Goal: Information Seeking & Learning: Compare options

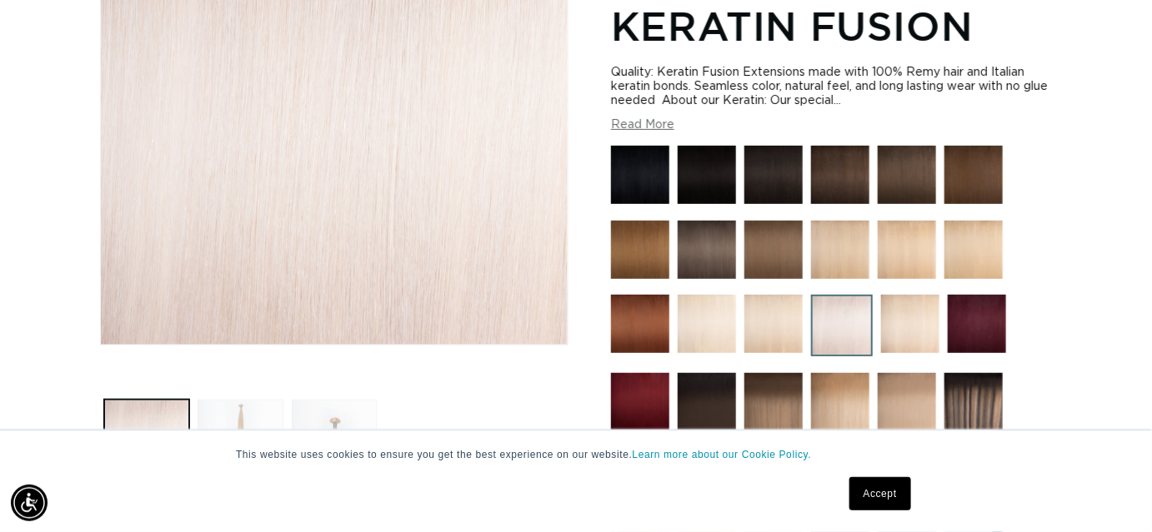
scroll to position [378, 0]
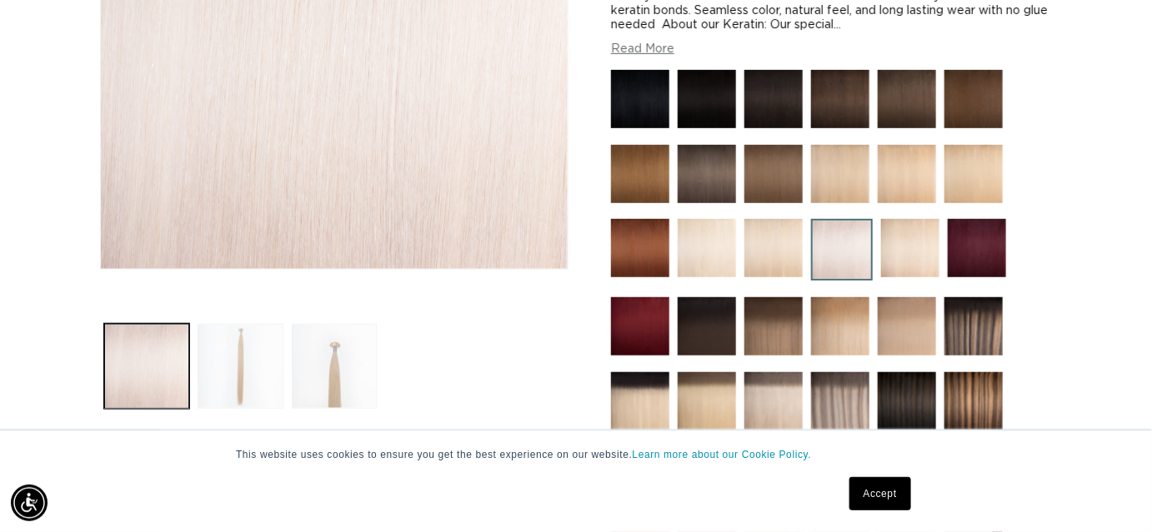
click at [820, 239] on img at bounding box center [842, 250] width 62 height 62
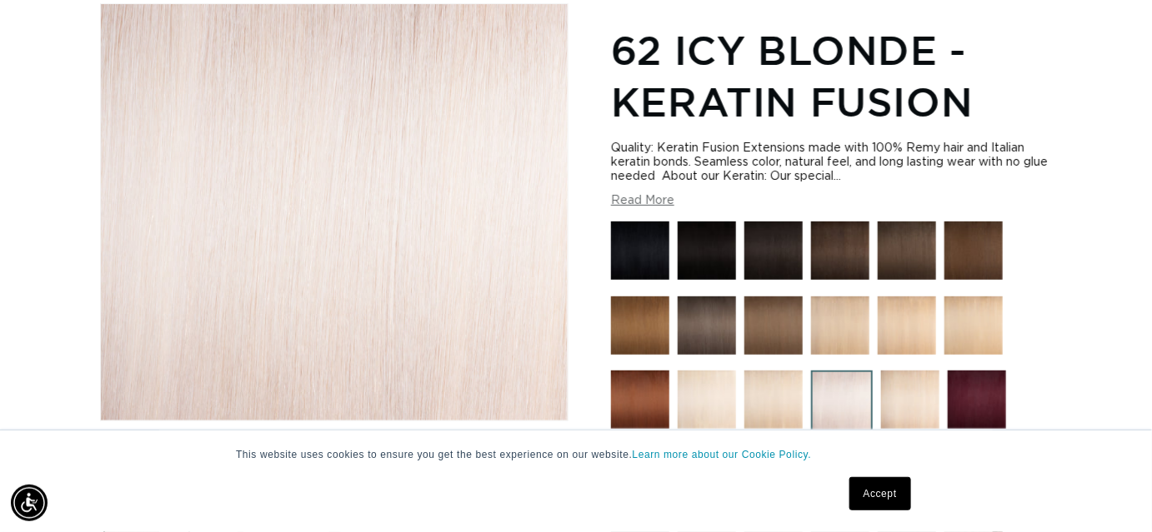
scroll to position [302, 0]
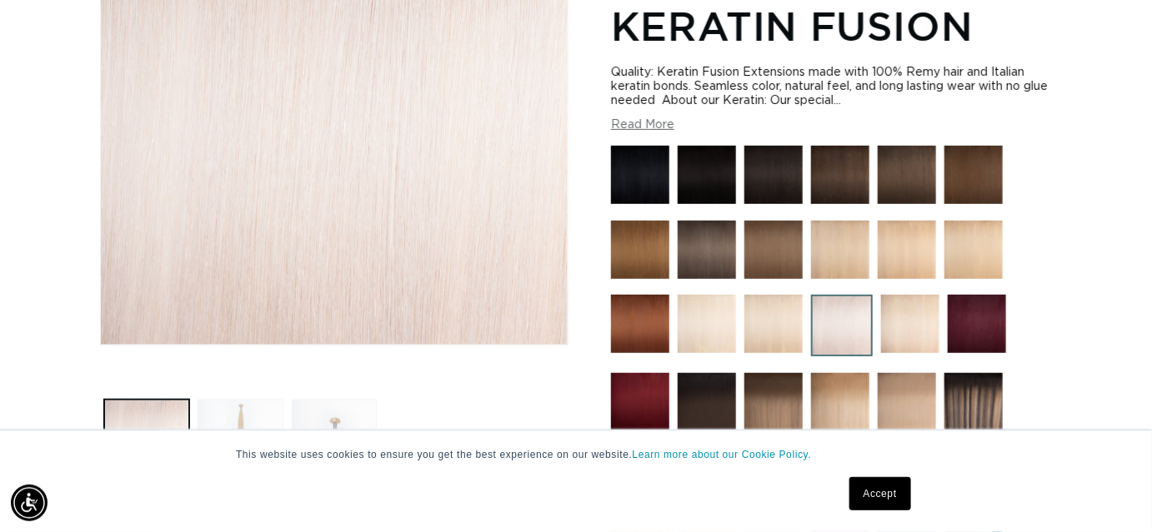
click at [770, 327] on img at bounding box center [773, 324] width 58 height 58
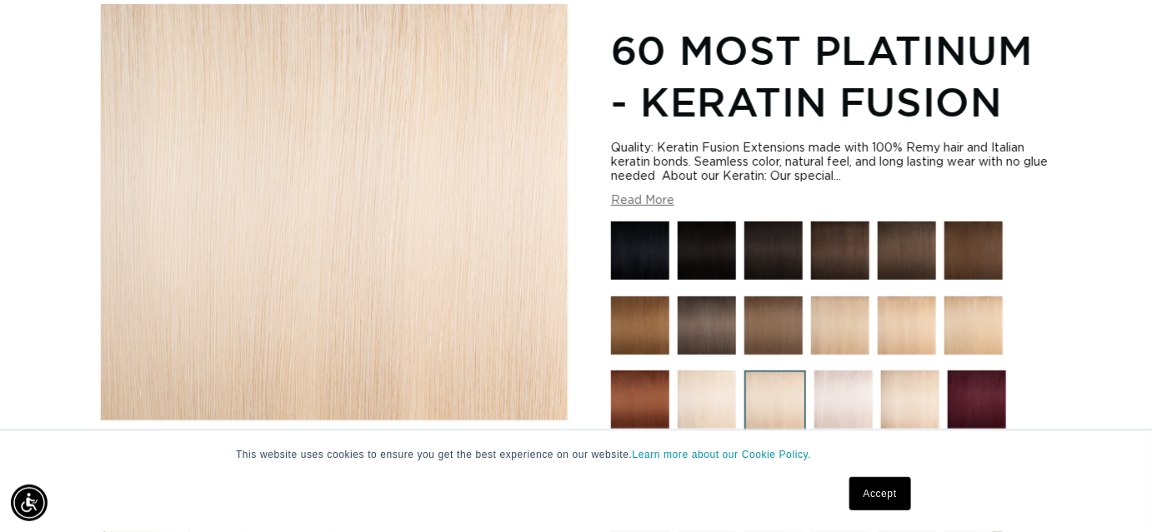
scroll to position [378, 0]
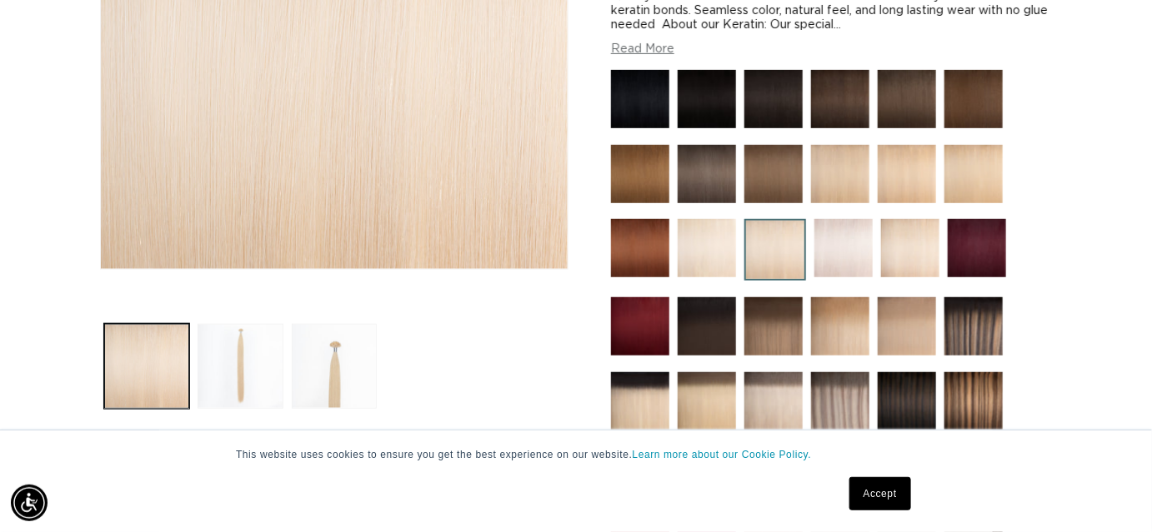
click at [832, 260] on img at bounding box center [843, 248] width 58 height 58
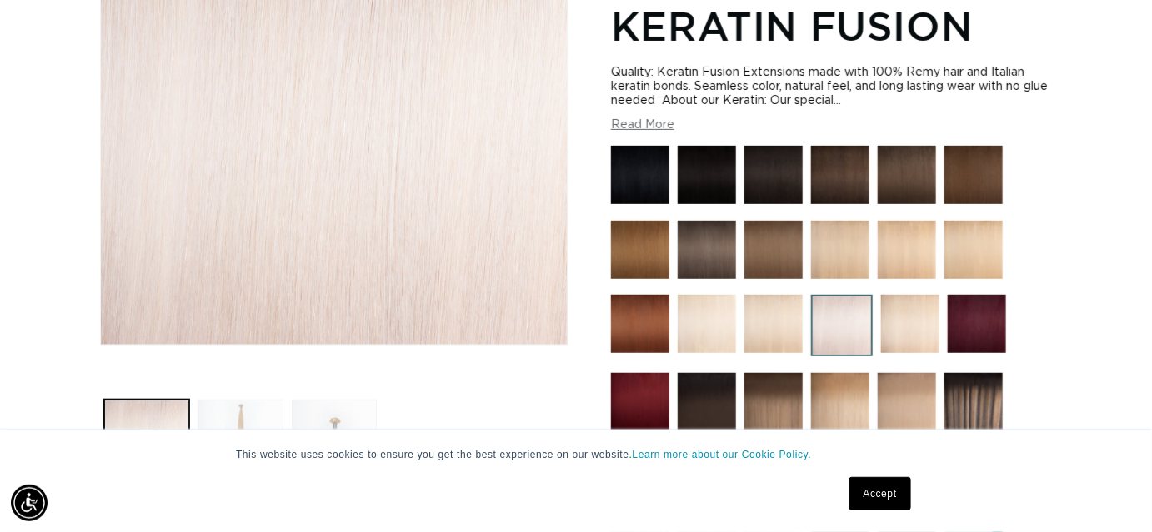
scroll to position [530, 0]
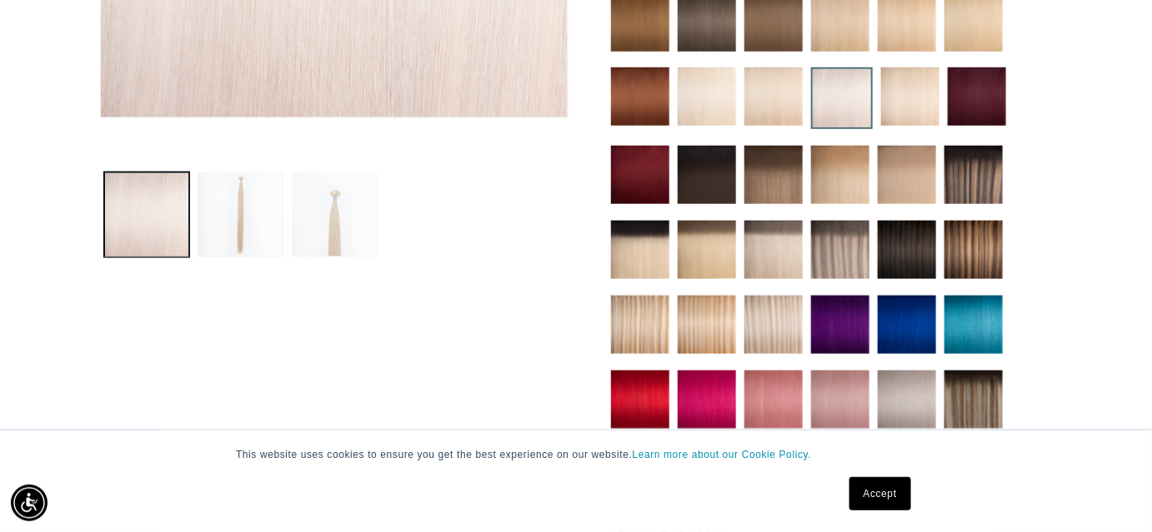
click at [337, 212] on button "Load image 3 in gallery view" at bounding box center [334, 214] width 85 height 85
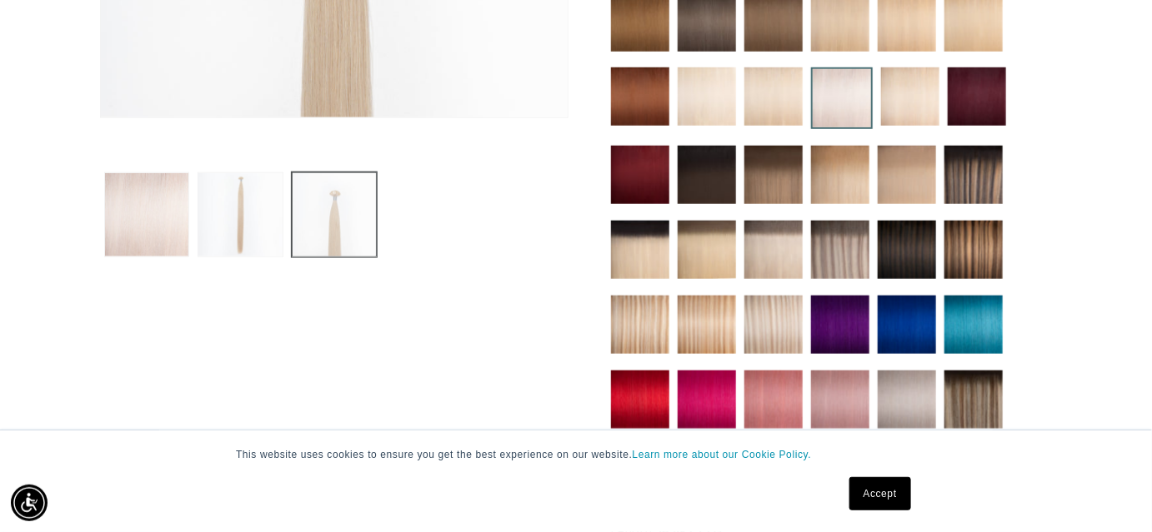
scroll to position [229, 0]
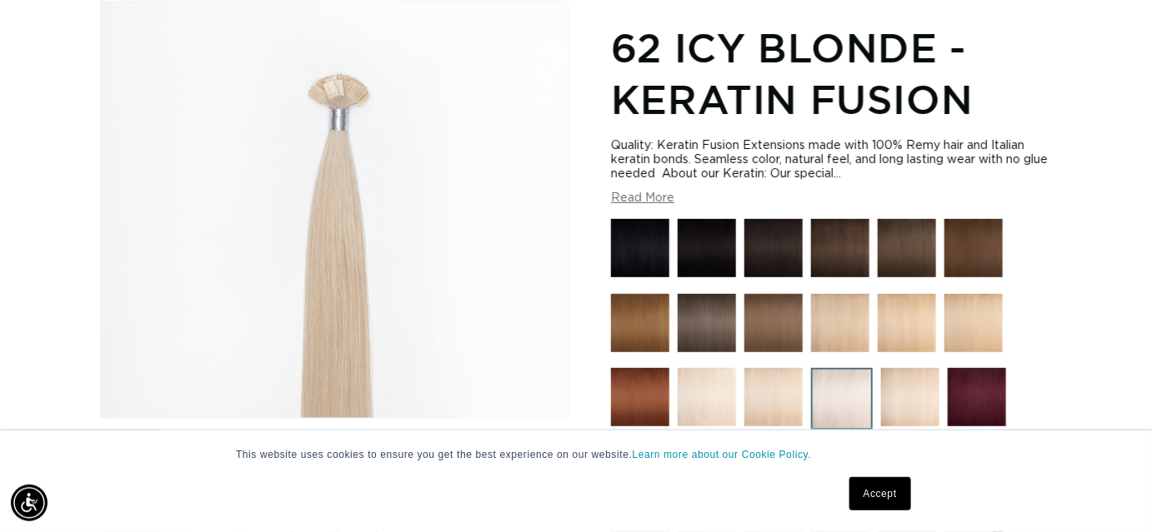
click at [777, 409] on img at bounding box center [773, 397] width 58 height 58
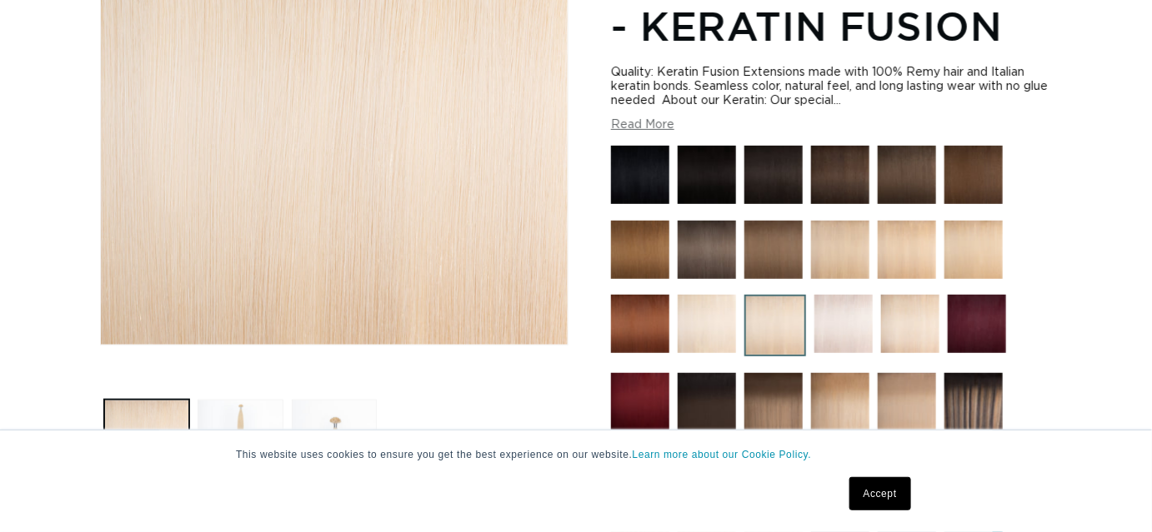
scroll to position [378, 0]
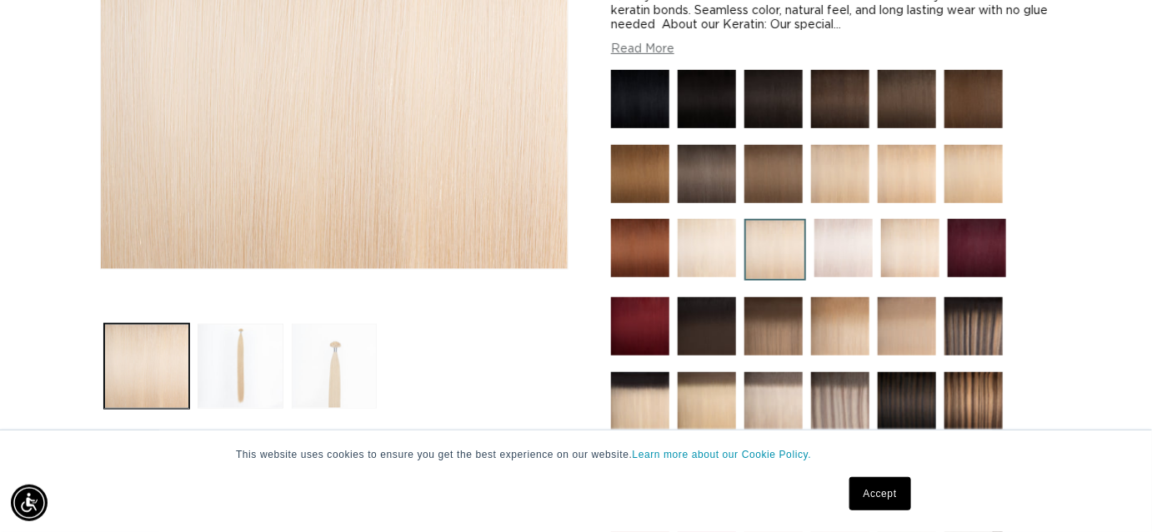
click at [338, 344] on button "Load image 3 in gallery view" at bounding box center [334, 366] width 85 height 85
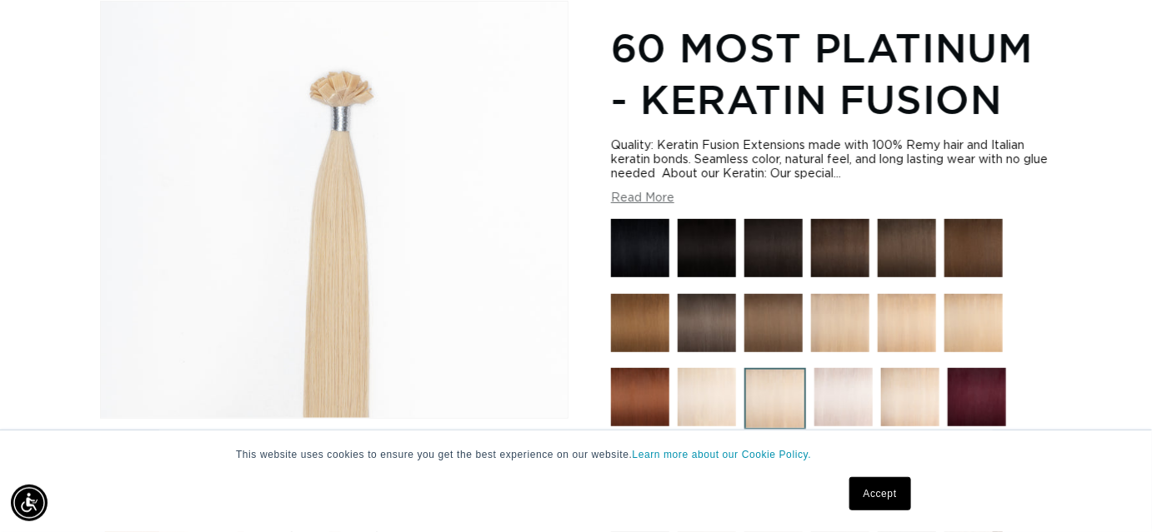
click at [704, 408] on img at bounding box center [706, 397] width 58 height 58
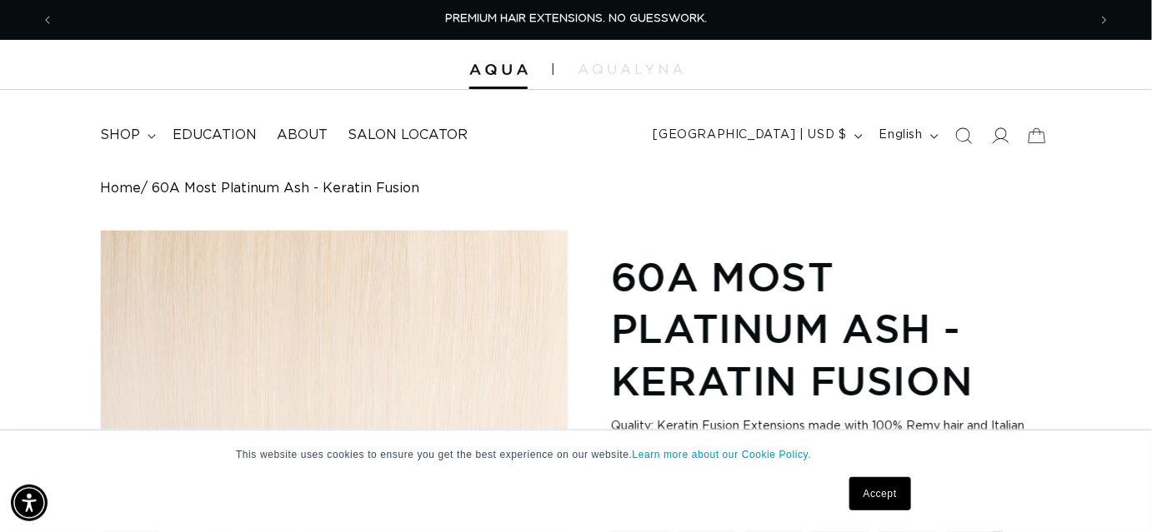
scroll to position [378, 0]
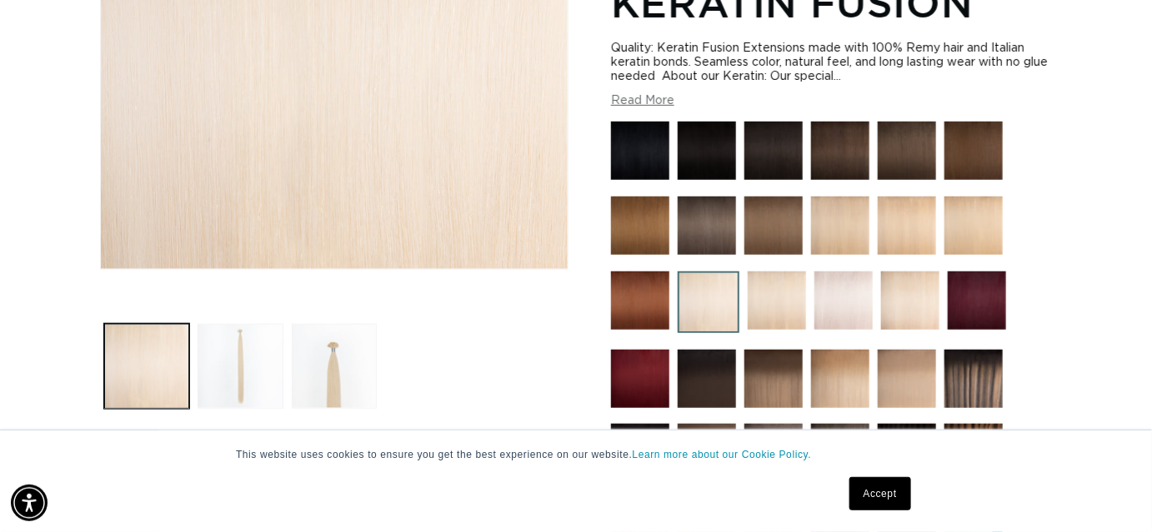
click at [910, 308] on img at bounding box center [910, 301] width 58 height 58
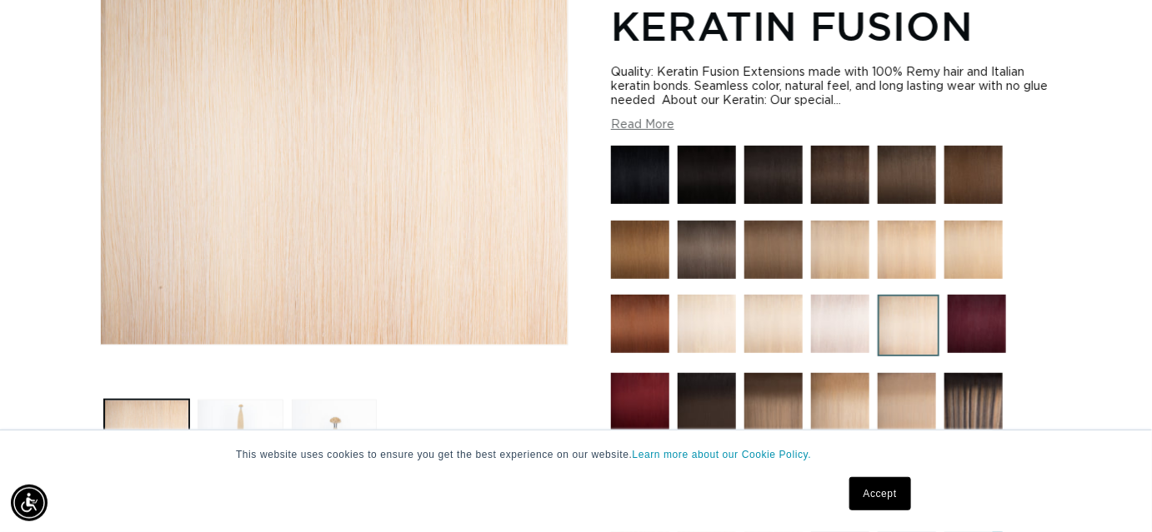
scroll to position [454, 0]
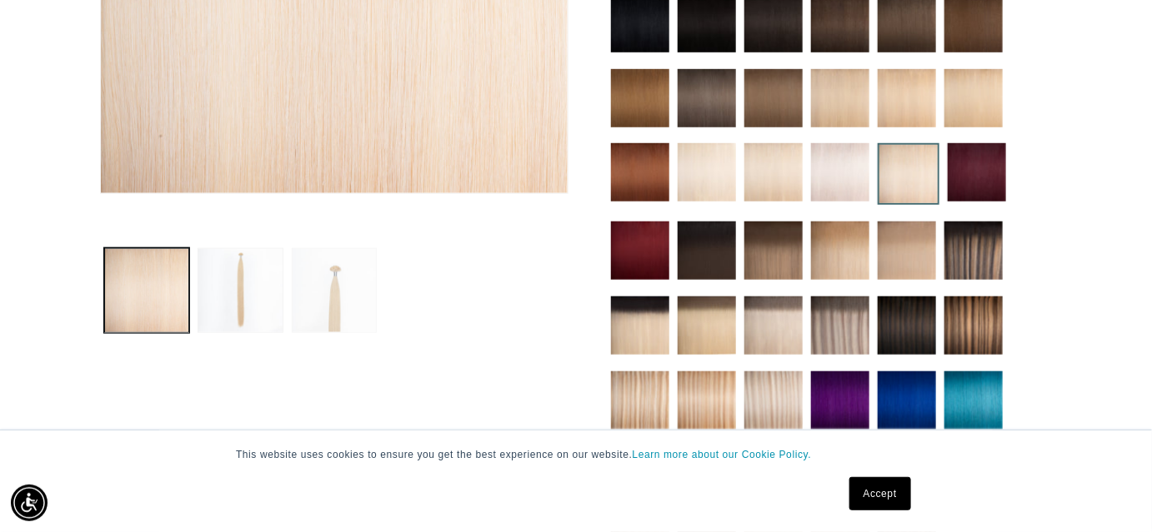
click at [332, 273] on button "Load image 3 in gallery view" at bounding box center [334, 290] width 85 height 85
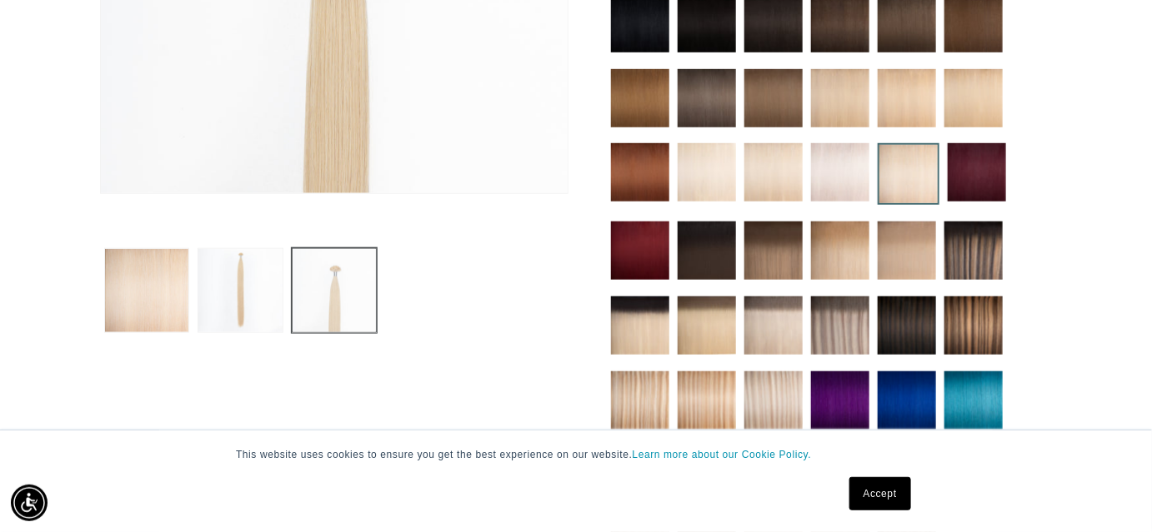
scroll to position [229, 0]
